Goal: Find specific page/section: Find specific page/section

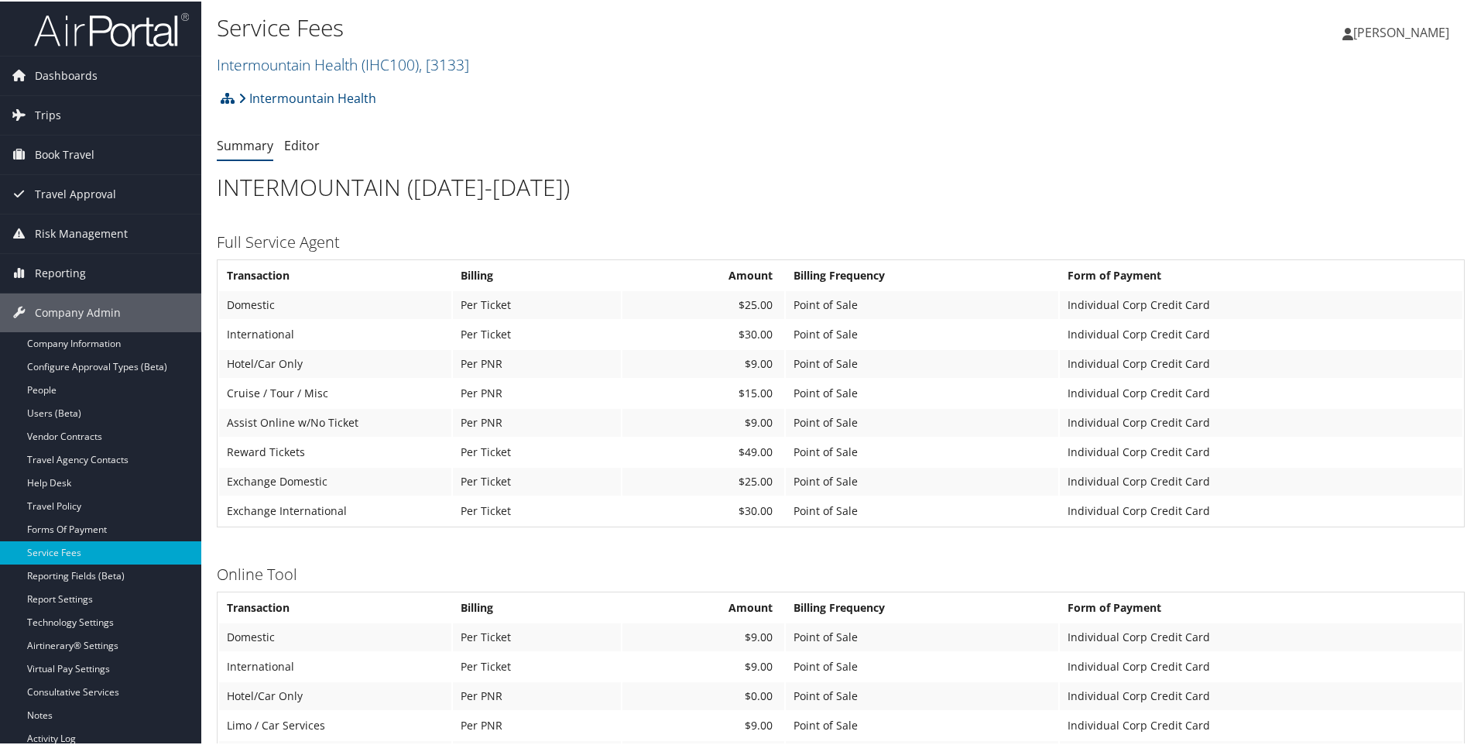
scroll to position [232, 0]
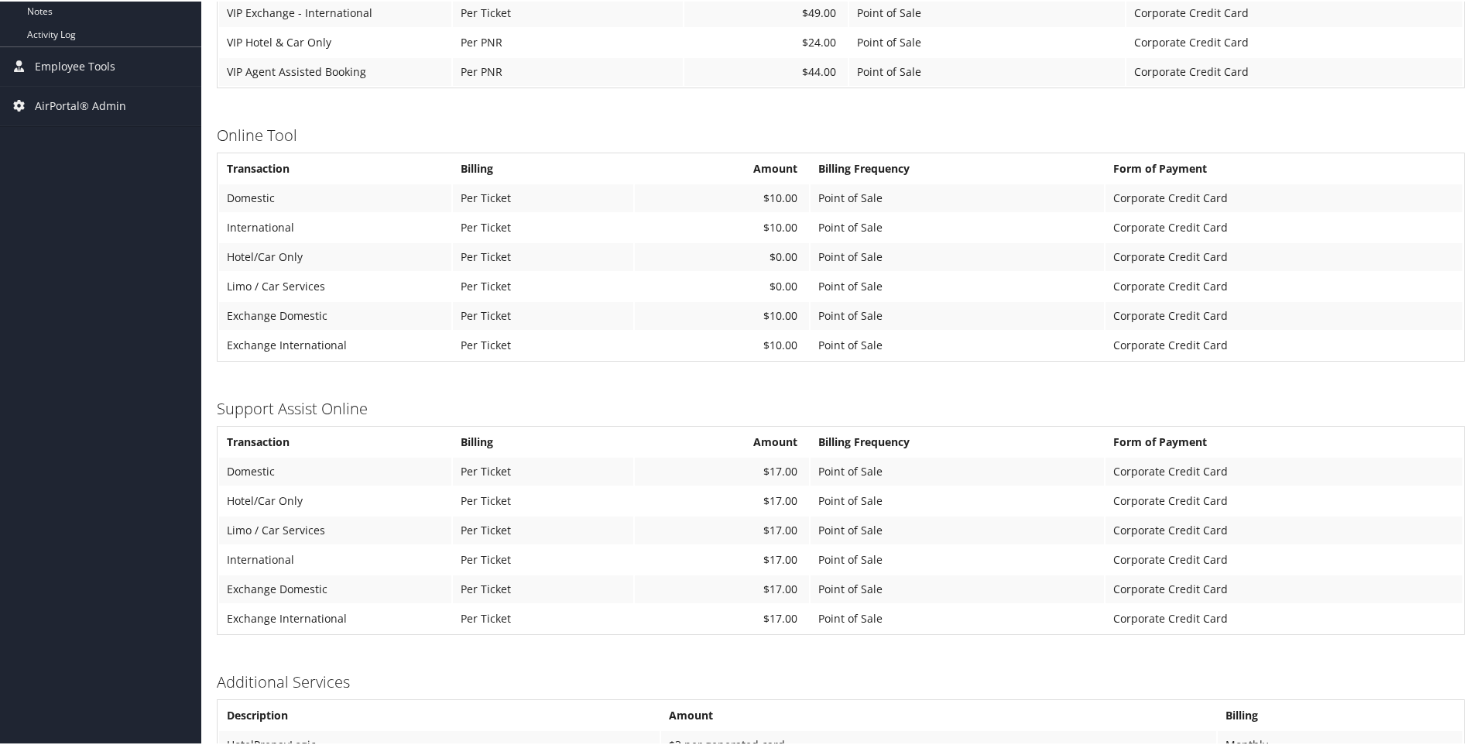
scroll to position [734, 0]
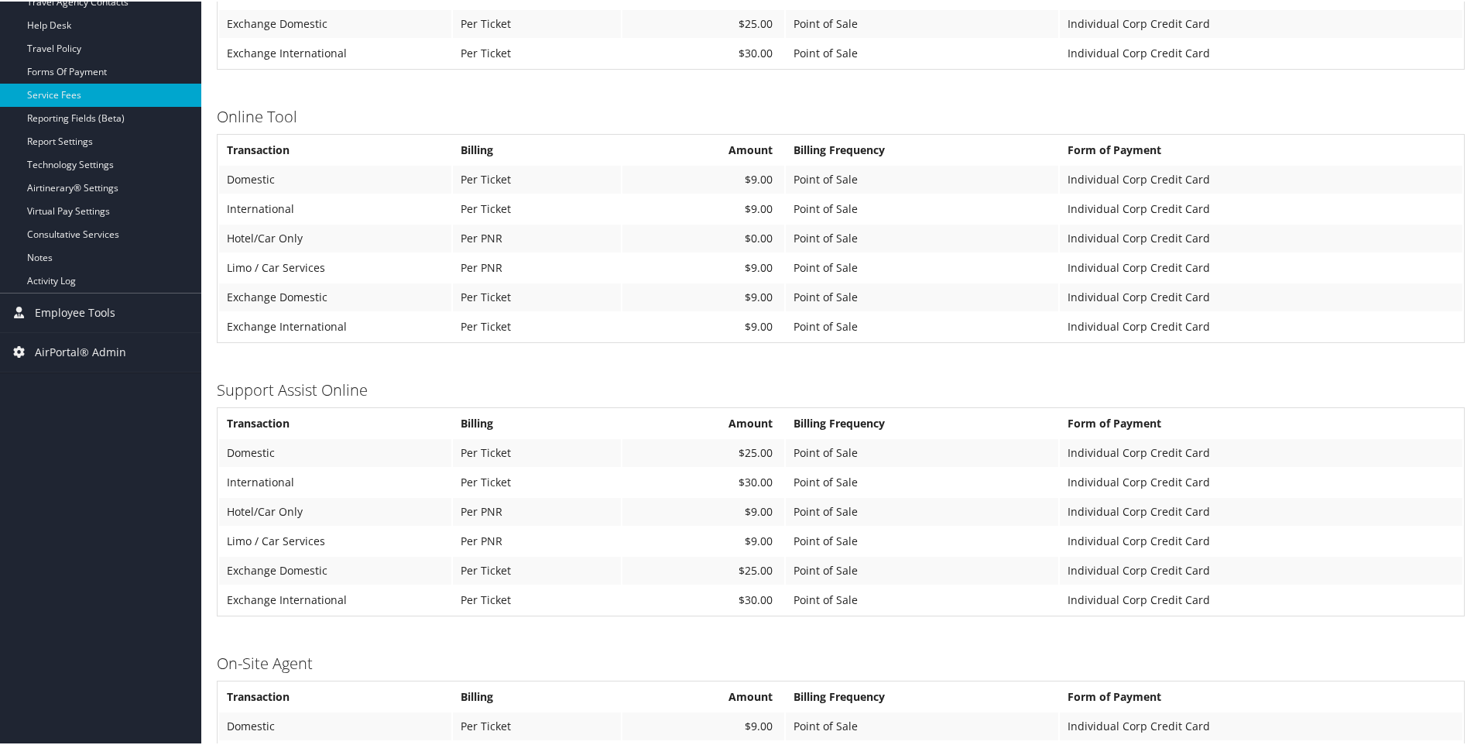
scroll to position [465, 0]
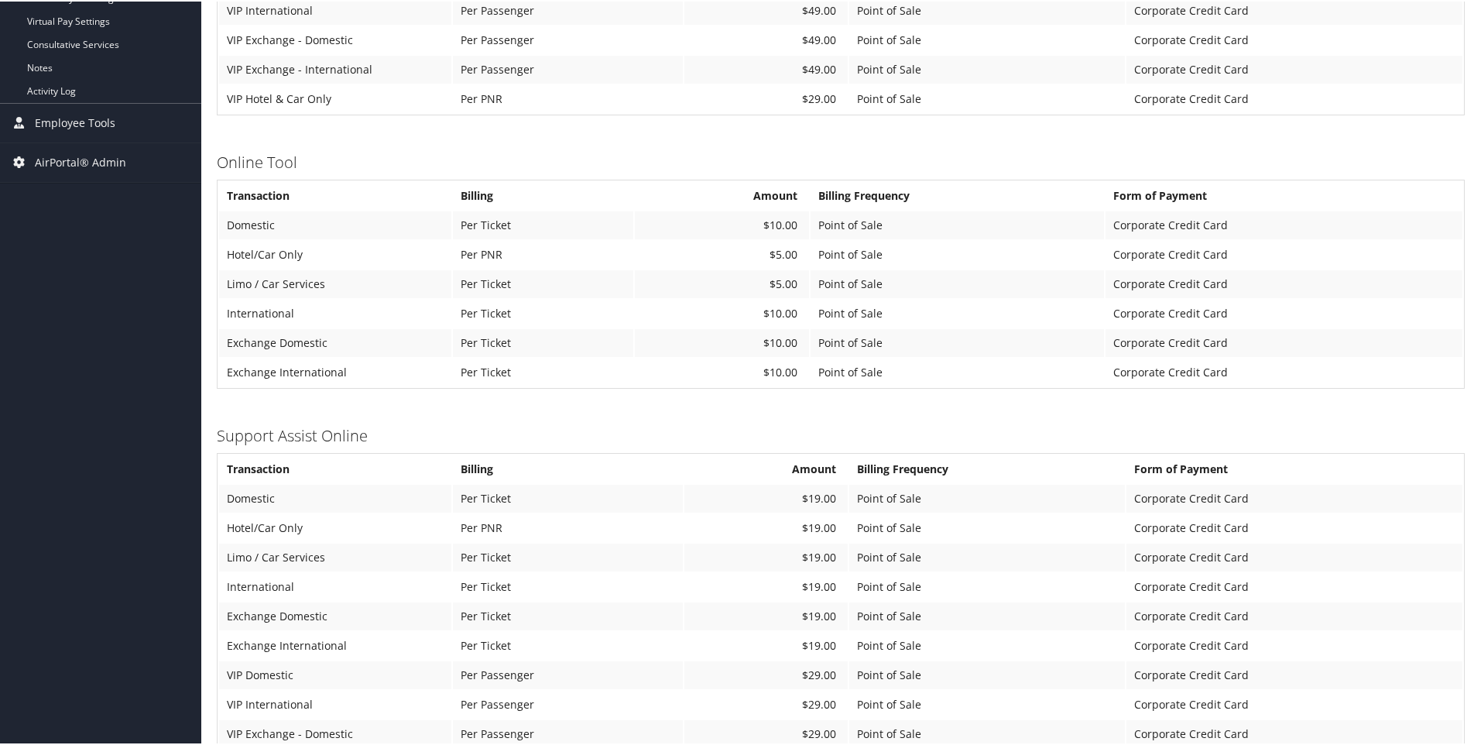
scroll to position [697, 0]
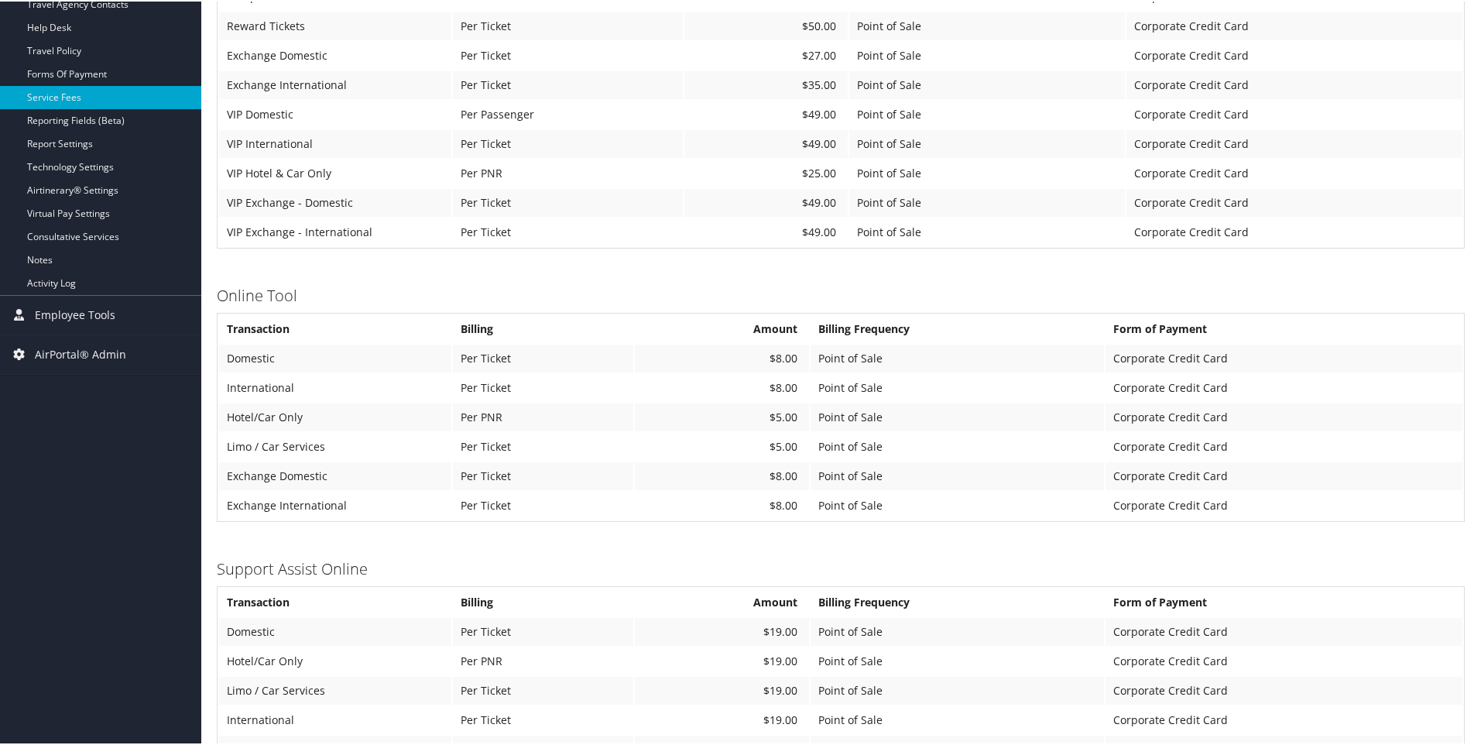
scroll to position [542, 0]
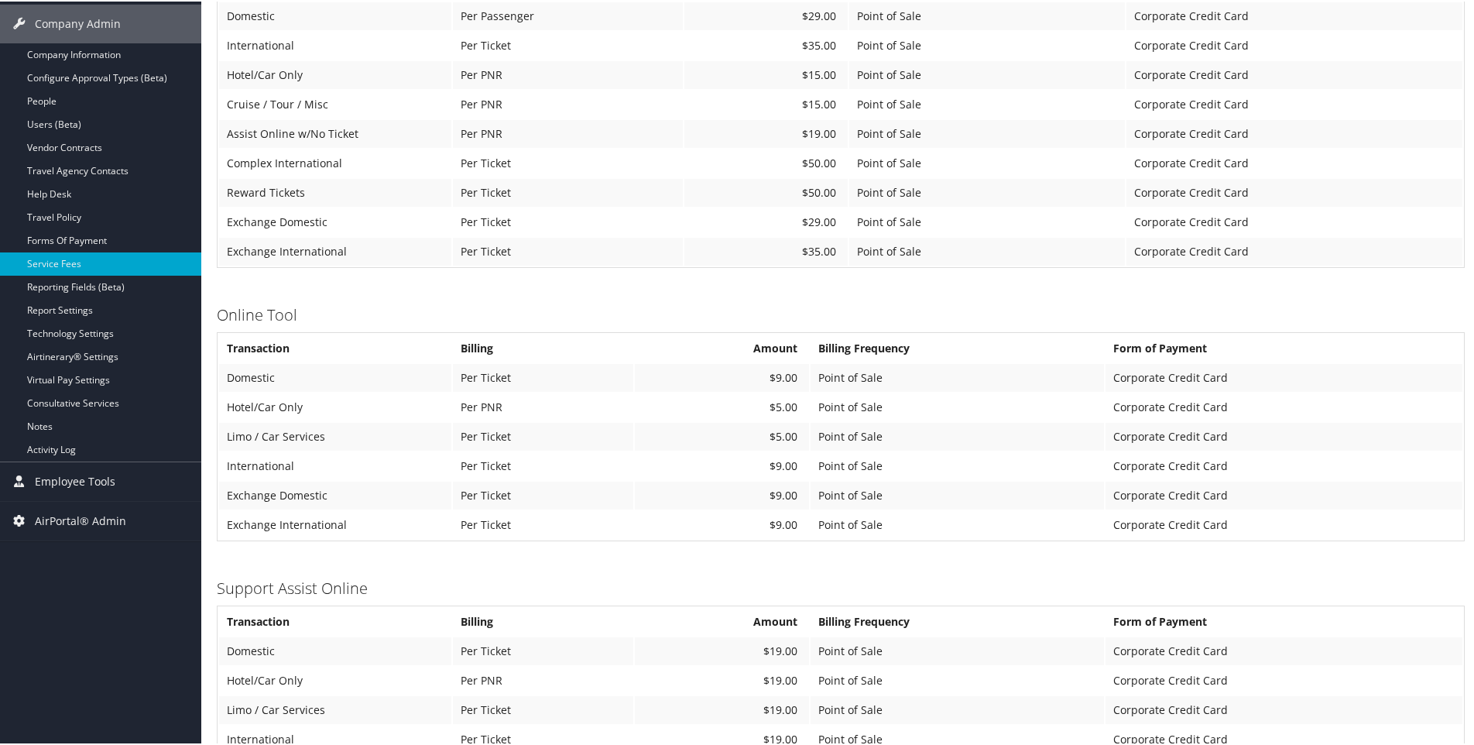
scroll to position [387, 0]
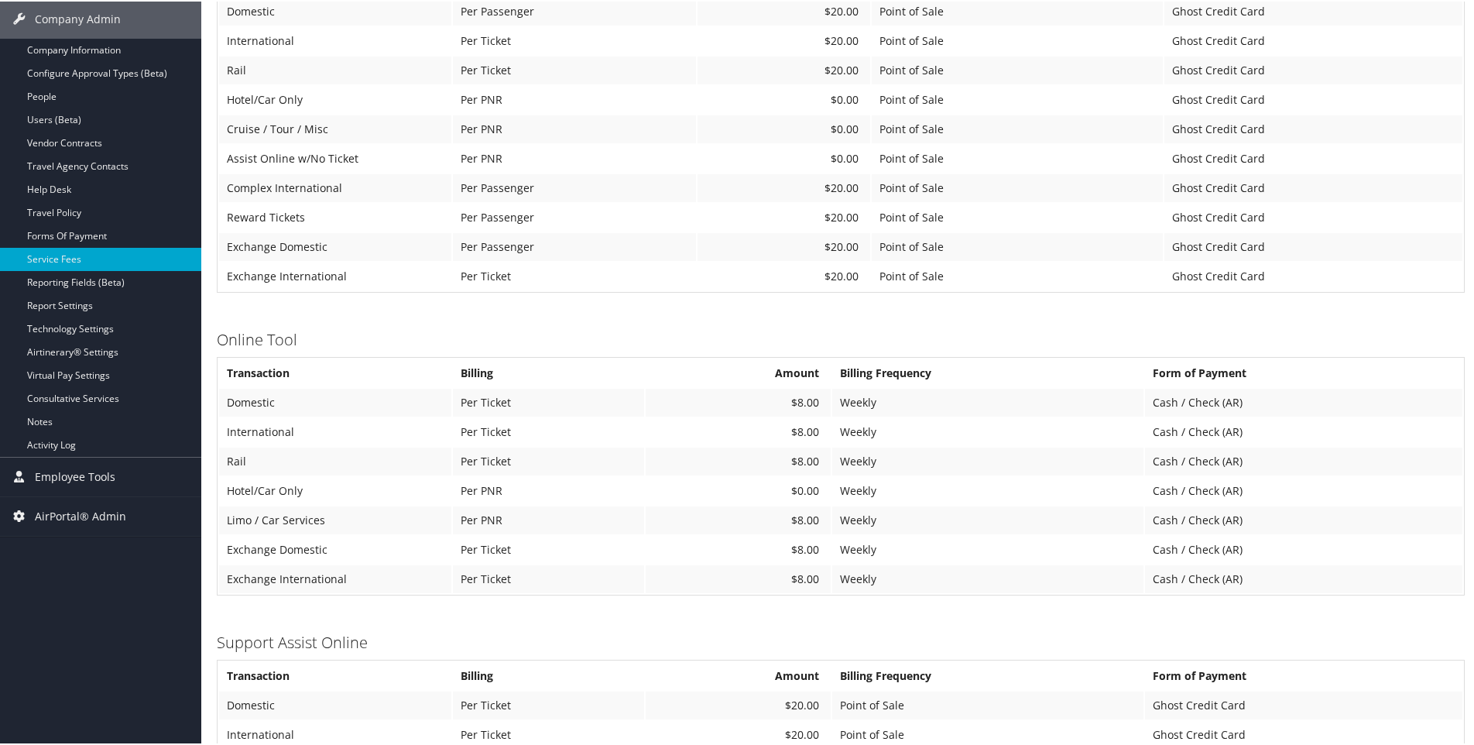
scroll to position [310, 0]
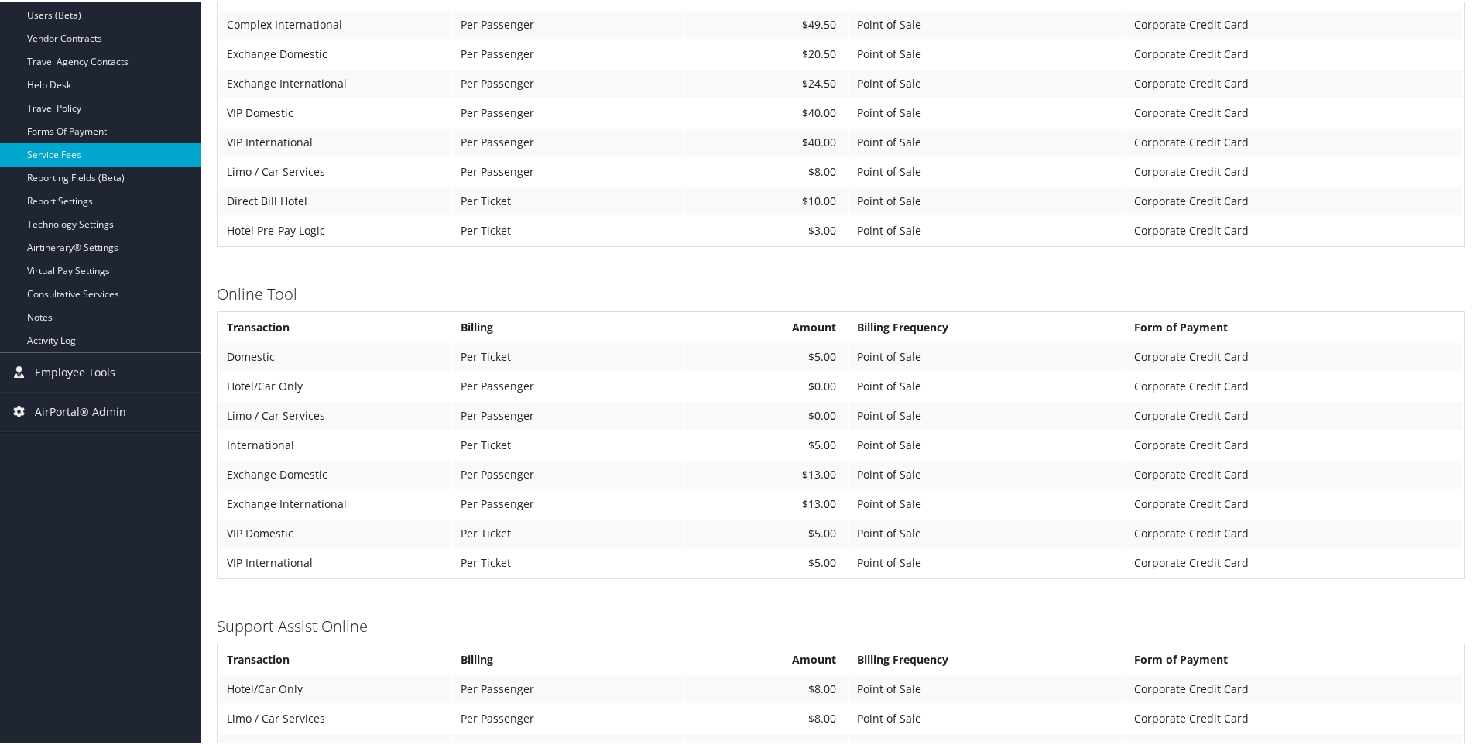
scroll to position [619, 0]
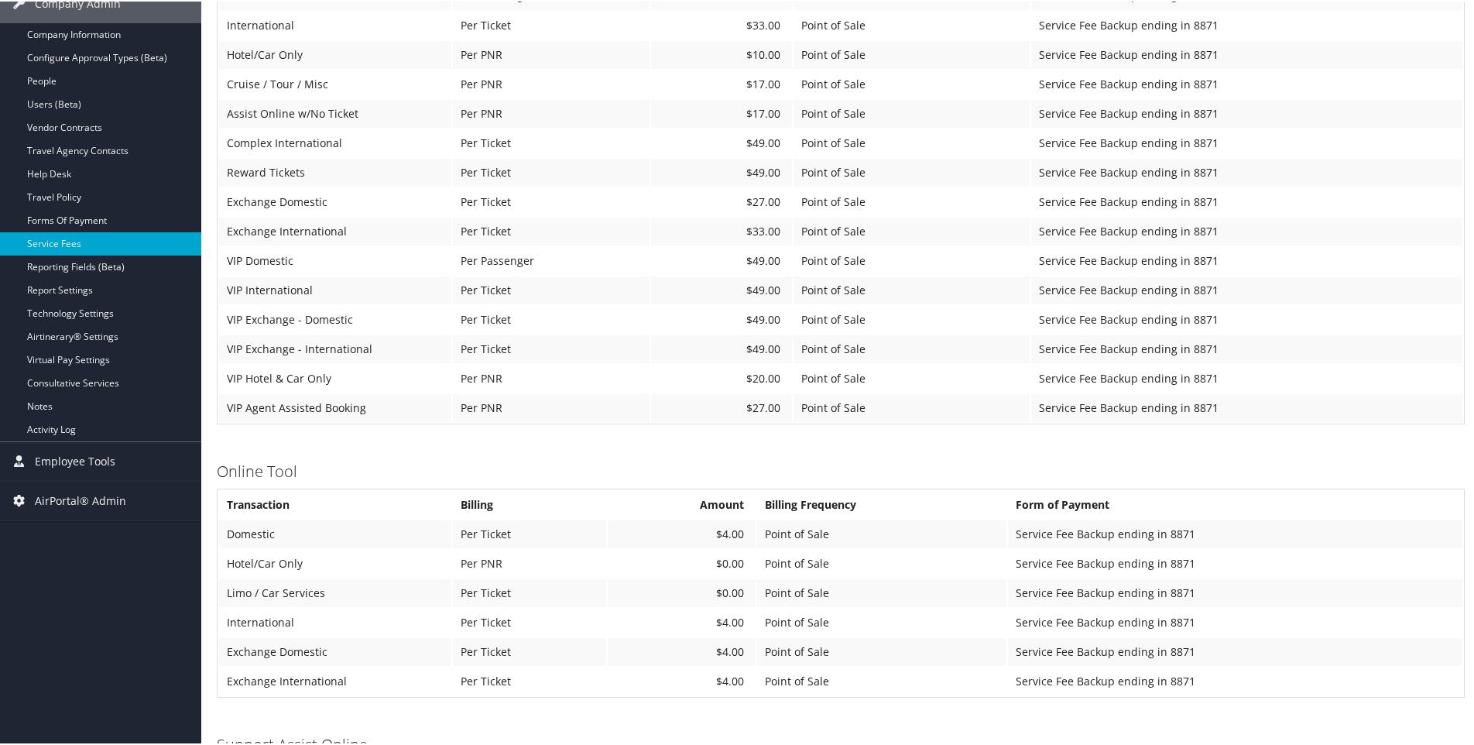
scroll to position [310, 0]
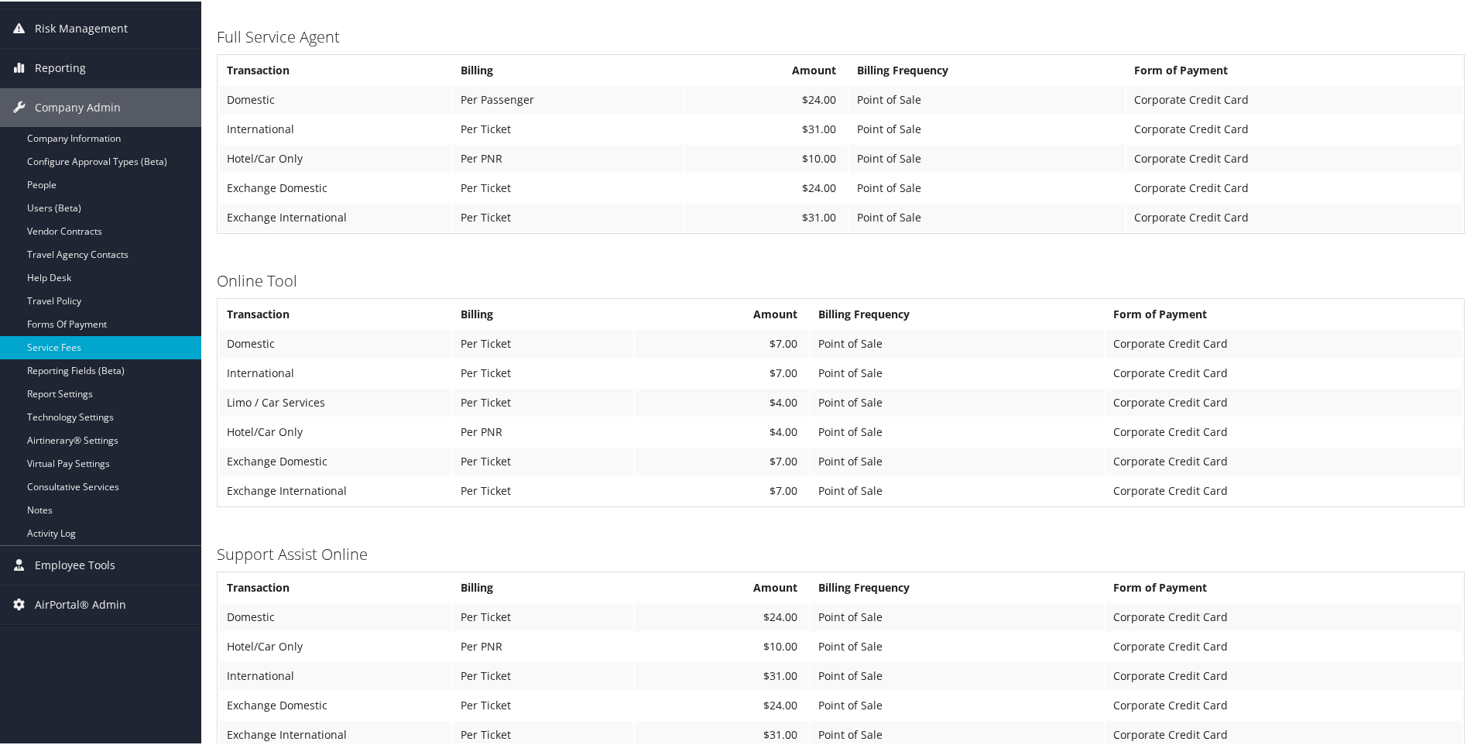
scroll to position [232, 0]
